Goal: Task Accomplishment & Management: Use online tool/utility

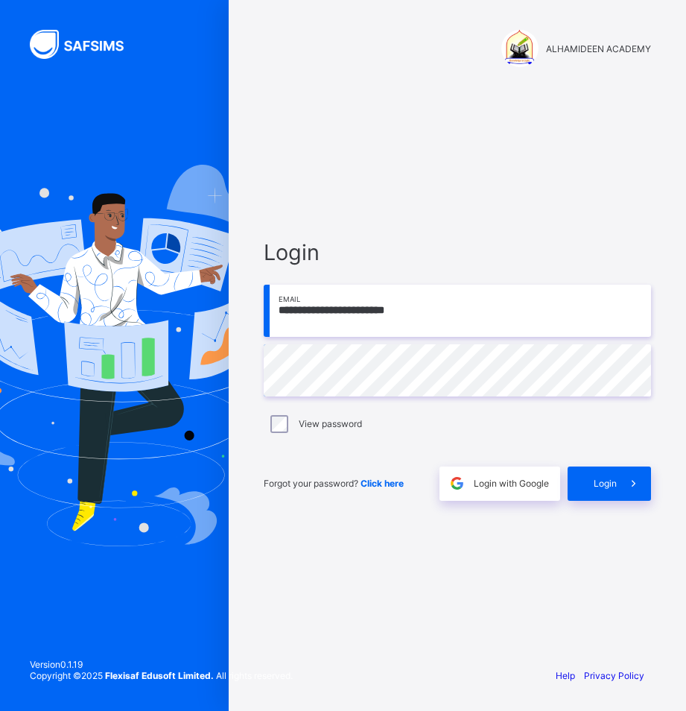
type input "**********"
drag, startPoint x: 0, startPoint y: 0, endPoint x: 372, endPoint y: 310, distance: 484.1
click at [372, 310] on input "**********" at bounding box center [457, 311] width 387 height 52
type input "**********"
click at [589, 487] on div "Login" at bounding box center [609, 483] width 83 height 34
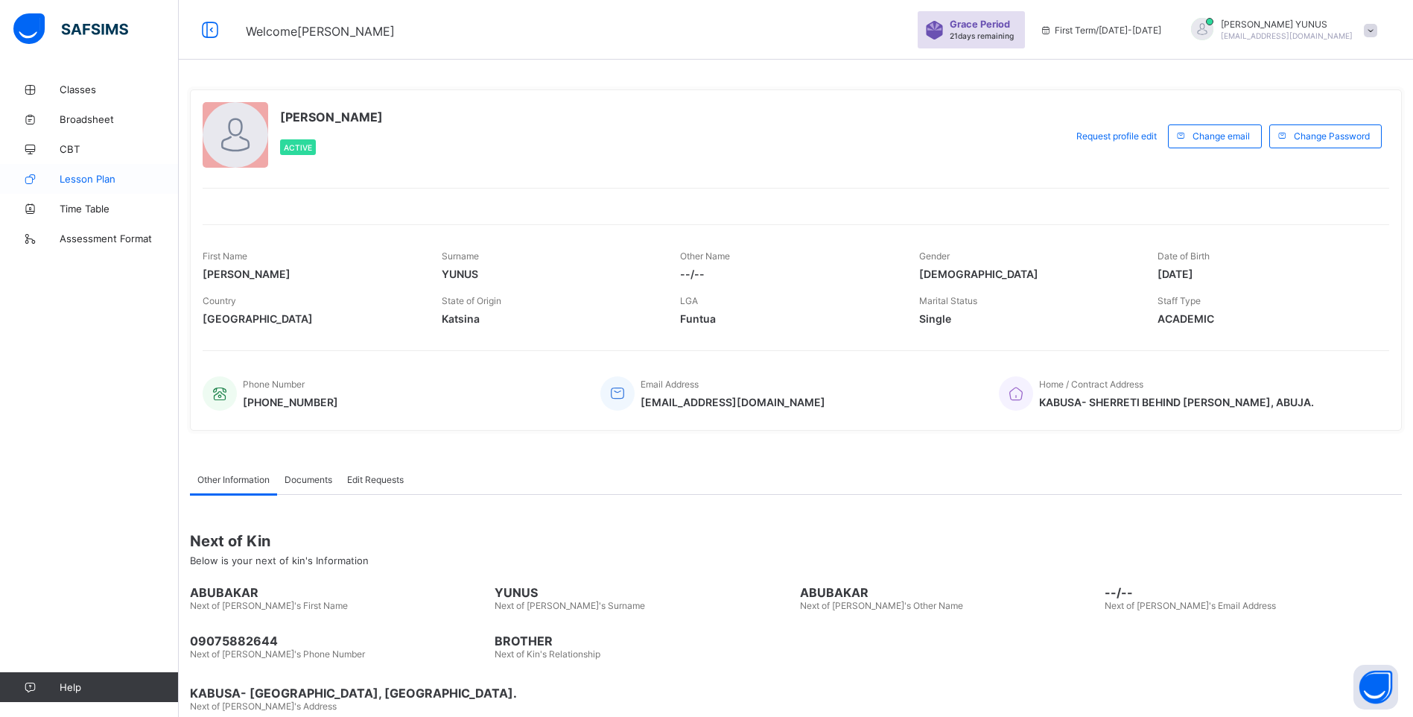
click at [89, 181] on span "Lesson Plan" at bounding box center [119, 179] width 119 height 12
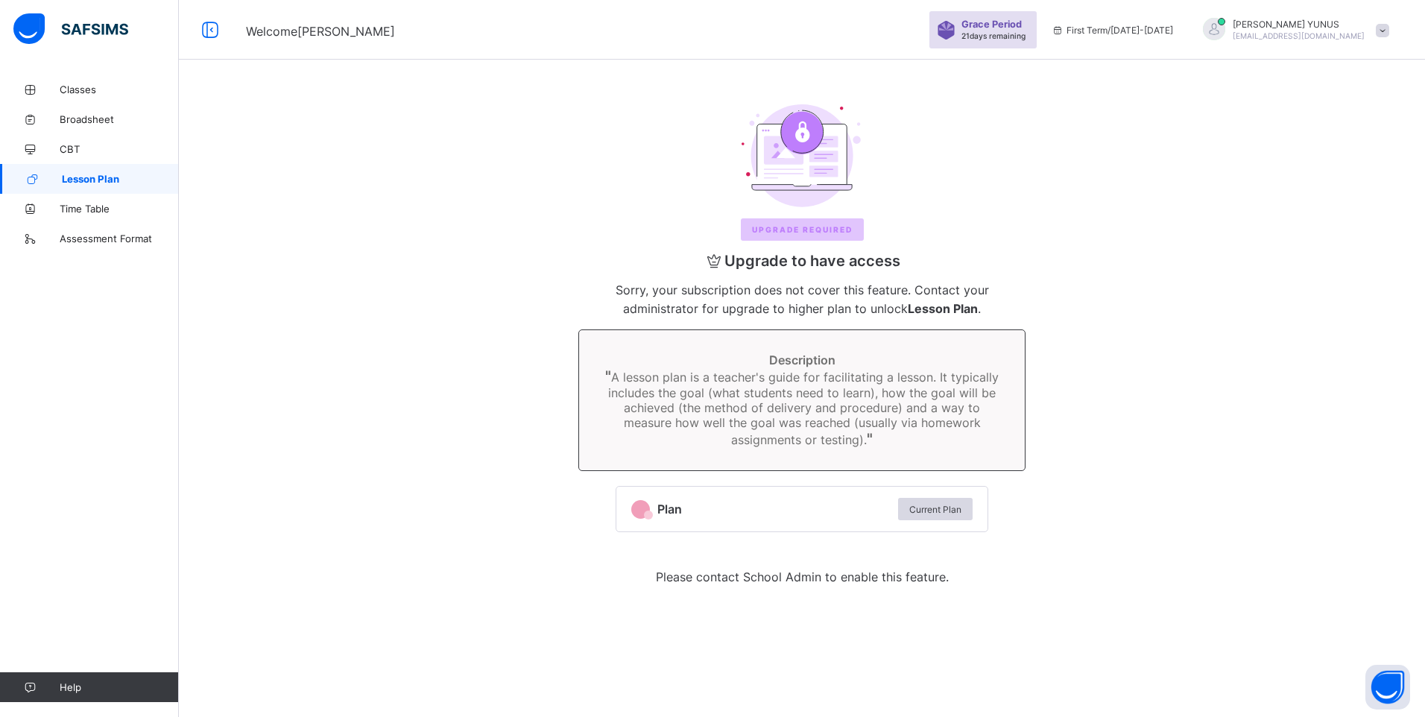
click at [685, 236] on div "Upgrade REQUIRED" at bounding box center [802, 229] width 123 height 22
click at [685, 513] on span "Current Plan" at bounding box center [935, 509] width 52 height 11
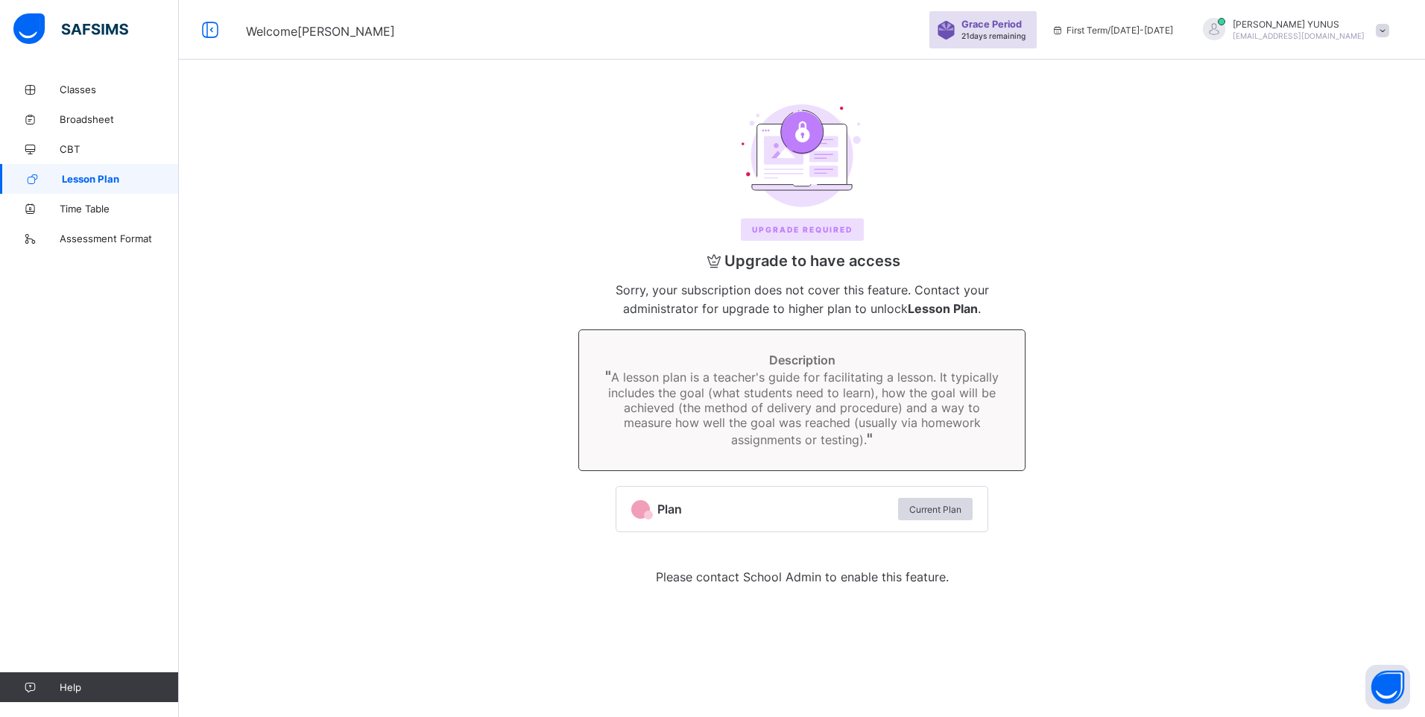
click at [685, 508] on span "Plan" at bounding box center [773, 508] width 233 height 15
click at [685, 508] on span "Current Plan" at bounding box center [935, 509] width 52 height 11
drag, startPoint x: 937, startPoint y: 508, endPoint x: 925, endPoint y: 493, distance: 18.6
click at [685, 493] on div "Plan Current Plan" at bounding box center [801, 509] width 371 height 45
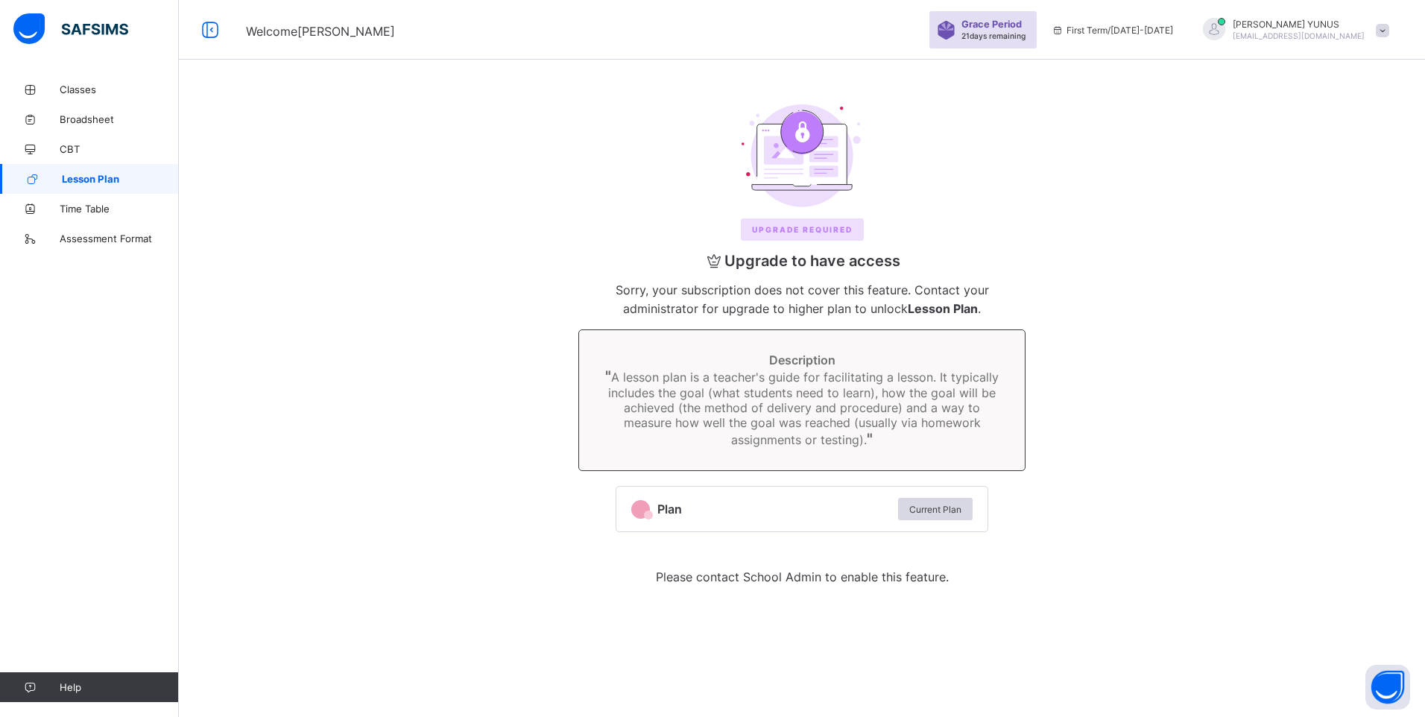
drag, startPoint x: 925, startPoint y: 493, endPoint x: 877, endPoint y: 437, distance: 73.9
click at [685, 437] on div "Description " A lesson plan is a teacher's guide for facilitating a lesson. It …" at bounding box center [801, 400] width 447 height 142
click at [685, 256] on span "Upgrade to have access" at bounding box center [801, 261] width 447 height 18
click at [685, 289] on span "Sorry, your subscription does not cover this feature. Contact your administrato…" at bounding box center [801, 299] width 373 height 34
click at [685, 290] on span "Sorry, your subscription does not cover this feature. Contact your administrato…" at bounding box center [801, 299] width 373 height 34
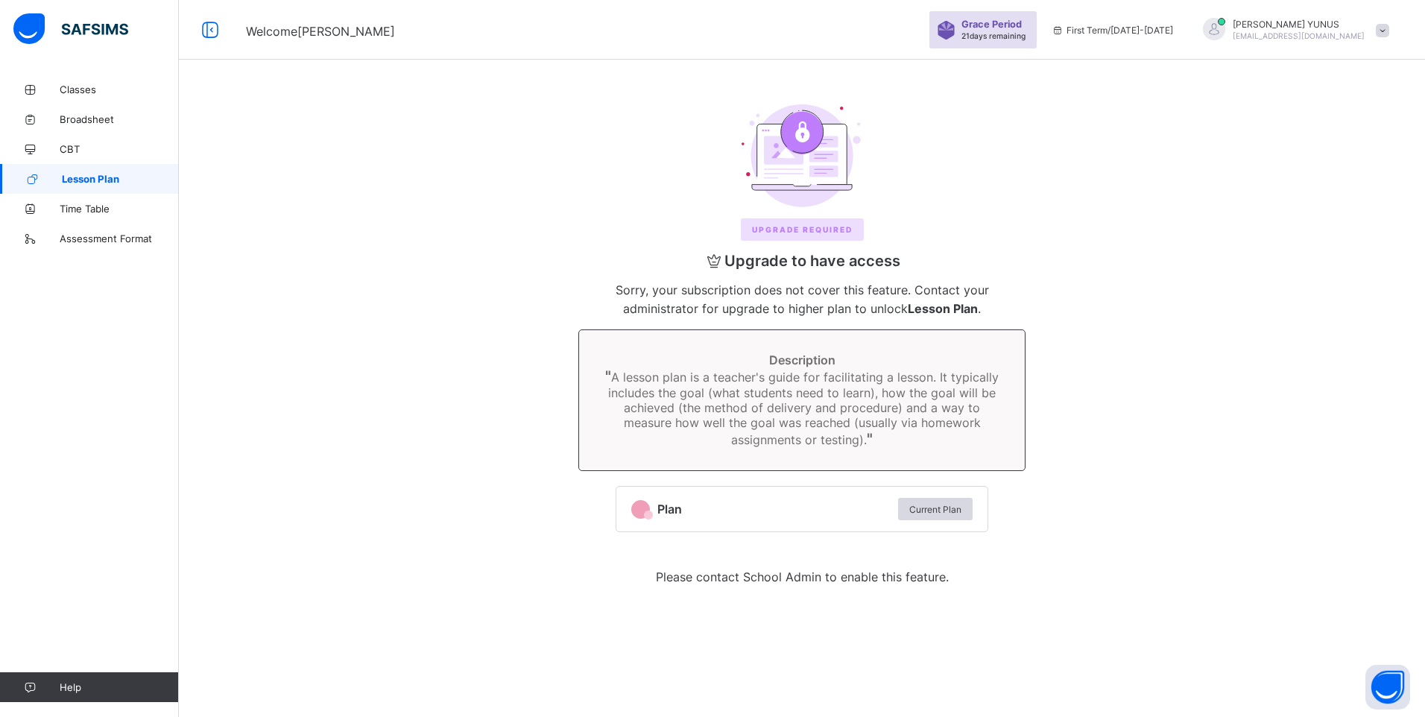
click at [685, 400] on div "Upgrade REQUIRED Upgrade to have access Sorry, your subscription does not cover…" at bounding box center [802, 347] width 1216 height 517
